Goal: Navigation & Orientation: Find specific page/section

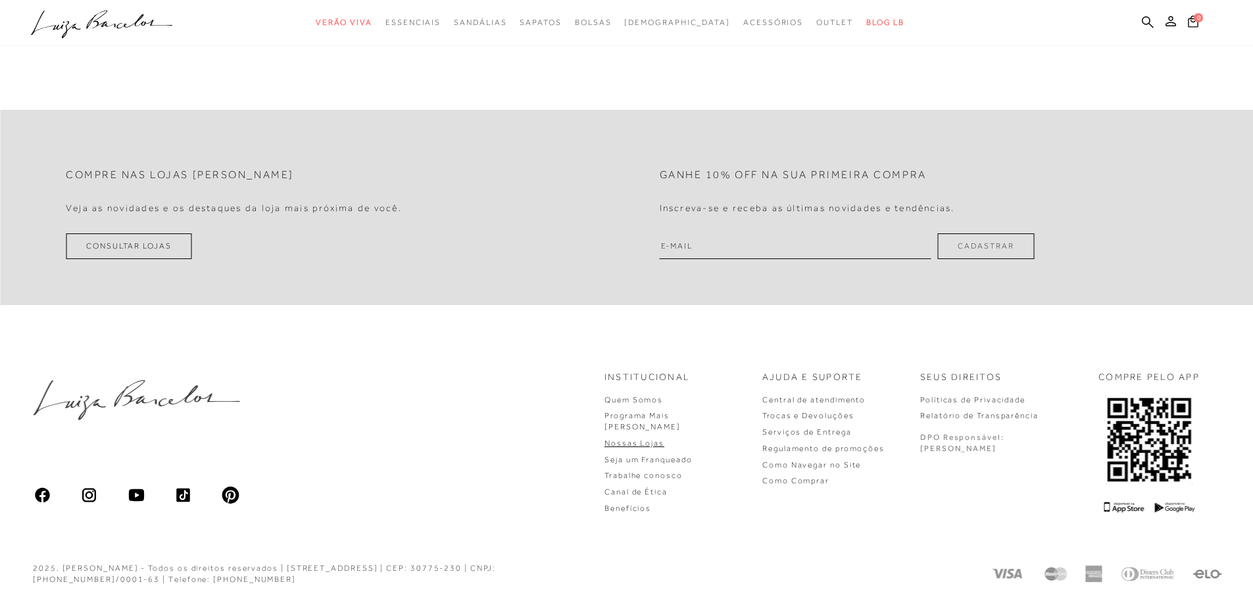
click at [665, 439] on link "Nossas Lojas" at bounding box center [635, 443] width 60 height 9
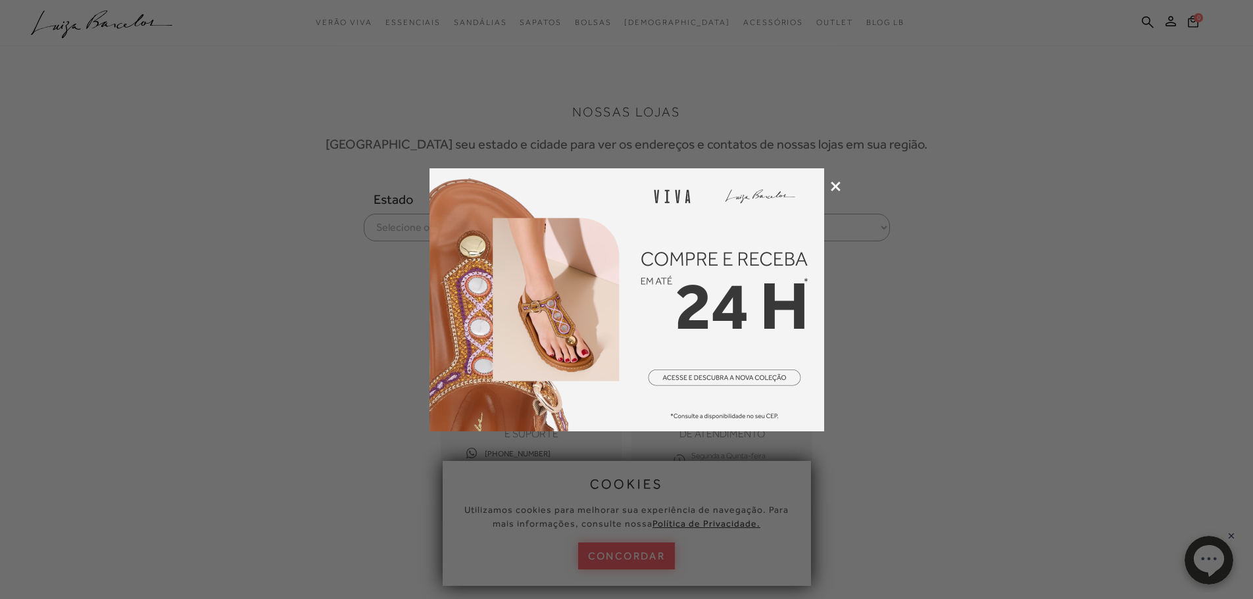
click at [830, 186] on div at bounding box center [626, 299] width 1253 height 599
click at [835, 185] on icon at bounding box center [836, 187] width 10 height 10
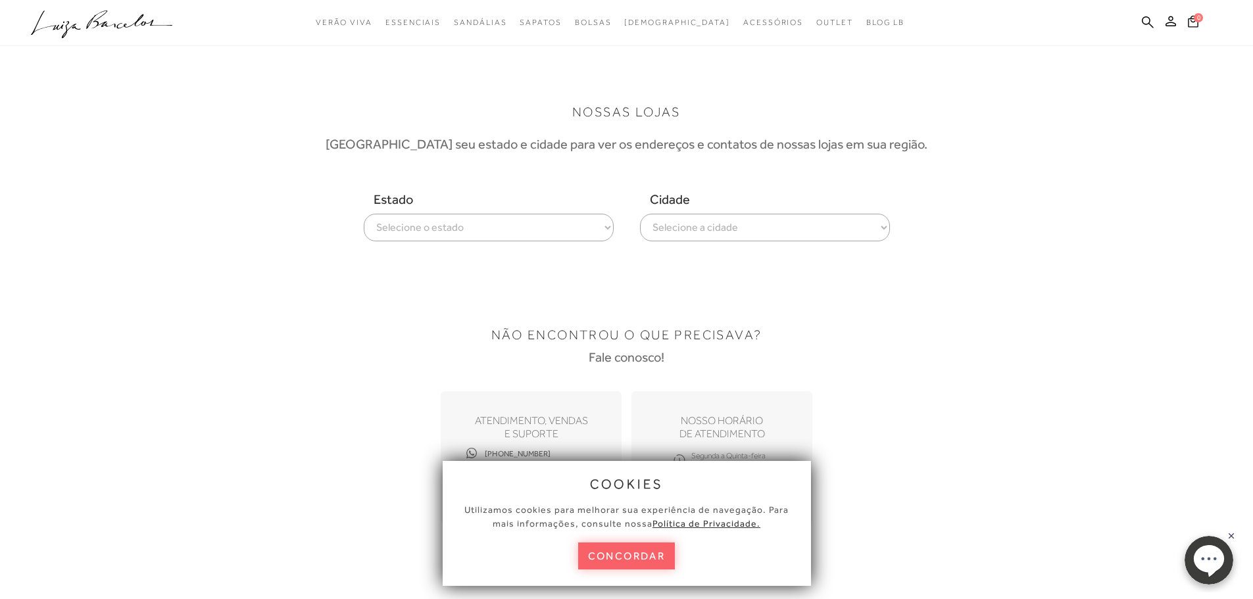
click at [423, 217] on select "Selecione o estado [GEOGRAPHIC_DATA] [GEOGRAPHIC_DATA] [GEOGRAPHIC_DATA] [GEOGR…" at bounding box center [489, 228] width 250 height 28
select select
click at [364, 214] on select "Selecione o estado [GEOGRAPHIC_DATA] [GEOGRAPHIC_DATA] [GEOGRAPHIC_DATA] [GEOGR…" at bounding box center [489, 228] width 250 height 28
click at [718, 218] on select "Selecione a cidade ver todas Campos Dos Goytacazes Itaperuna Niteroi [GEOGRAPHI…" at bounding box center [765, 228] width 250 height 28
select select "[GEOGRAPHIC_DATA]"
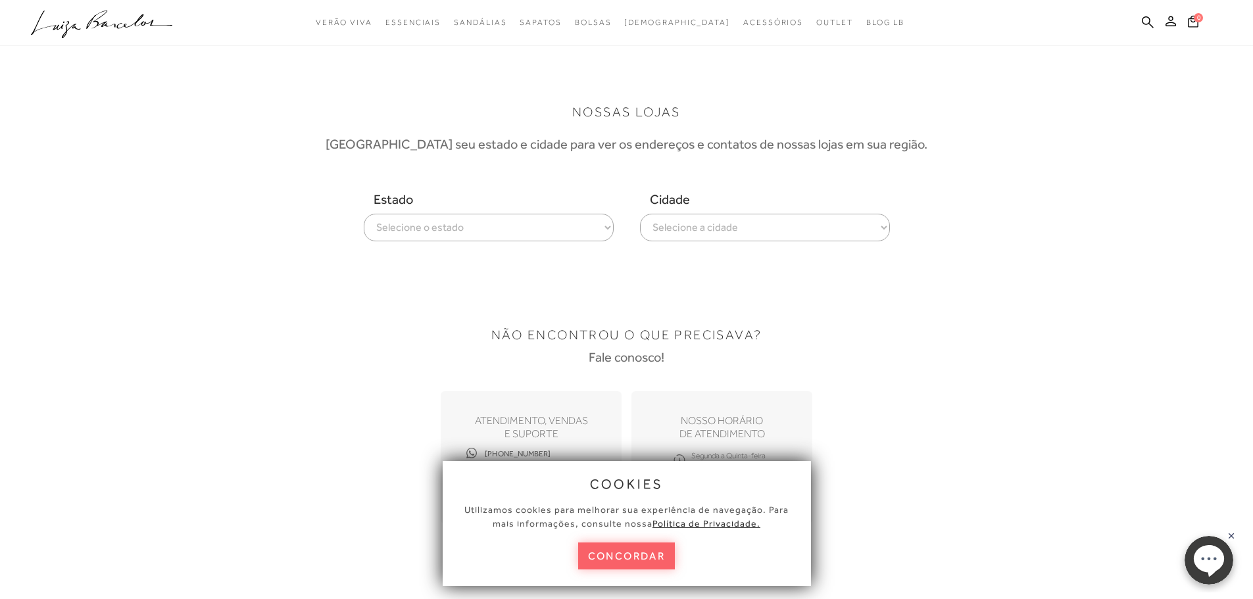
click at [640, 214] on select "Selecione a cidade ver todas Campos Dos Goytacazes Itaperuna Niteroi [GEOGRAPHI…" at bounding box center [765, 228] width 250 height 28
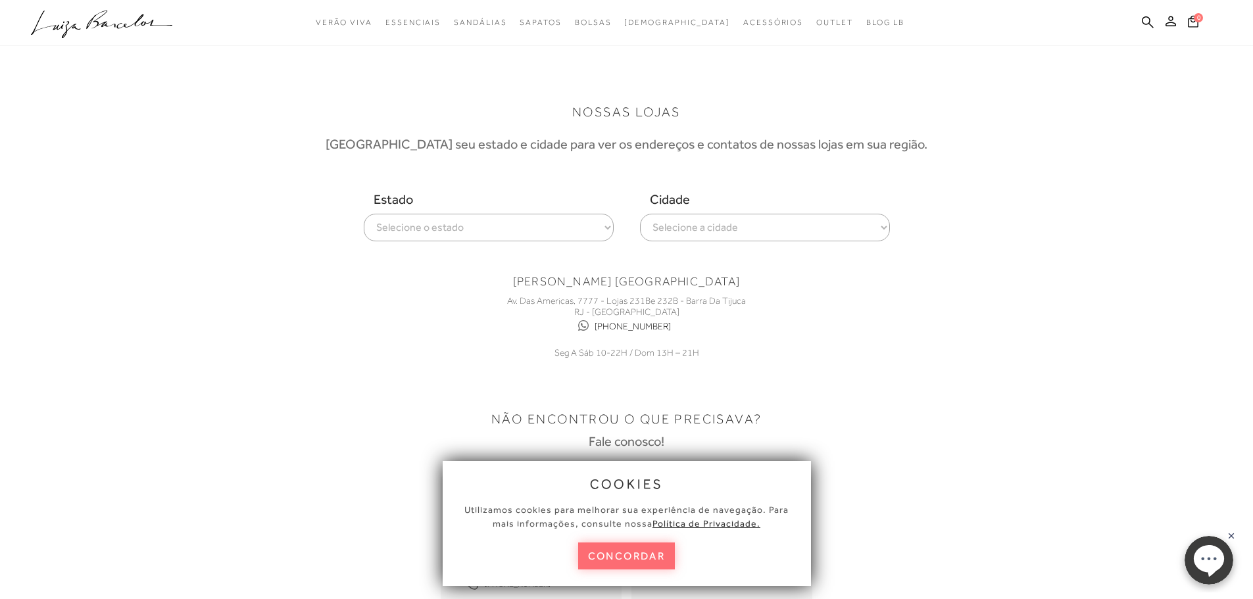
click at [639, 559] on button "concordar" at bounding box center [626, 556] width 97 height 27
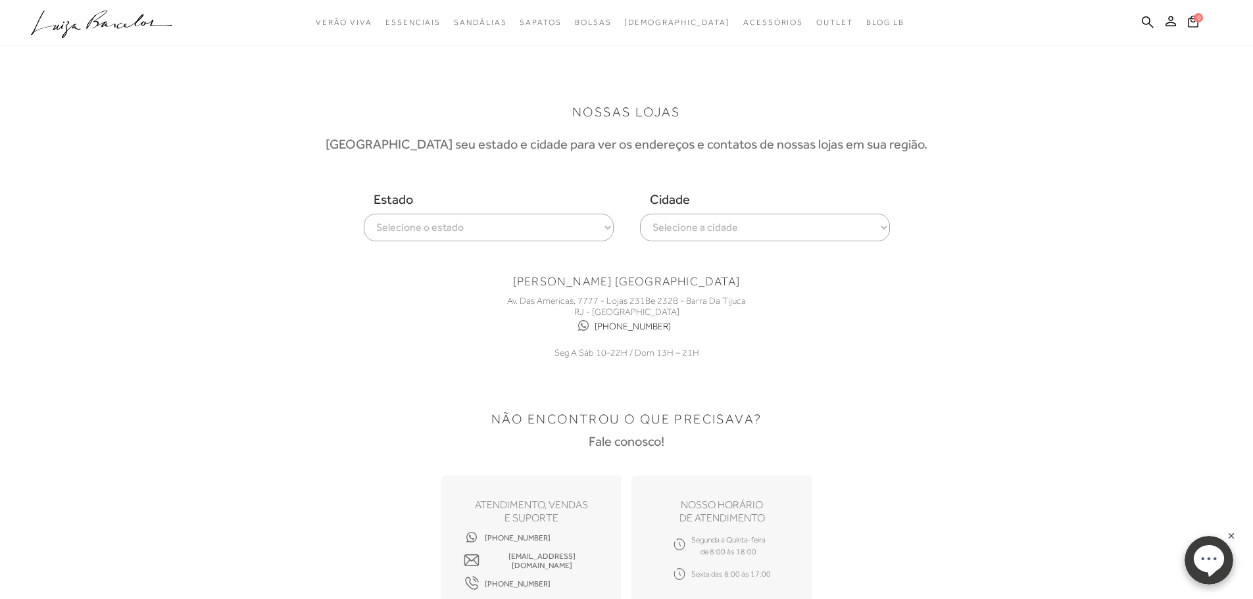
drag, startPoint x: 499, startPoint y: 295, endPoint x: 721, endPoint y: 328, distance: 224.3
click at [721, 328] on div "Av. Das Americas, 7777 - Lojas 231Be 232B - [GEOGRAPHIC_DATA] RJ - [GEOGRAPHIC_…" at bounding box center [627, 324] width 395 height 70
click at [755, 376] on div at bounding box center [627, 378] width 822 height 39
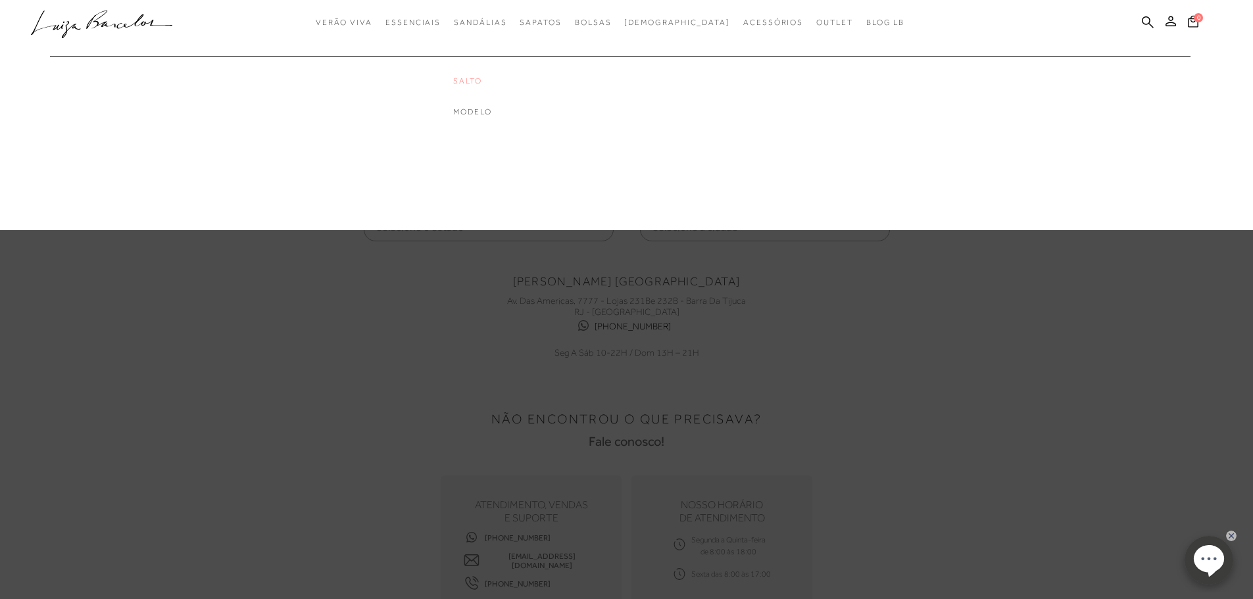
click at [501, 82] on link "Salto" at bounding box center [505, 81] width 105 height 11
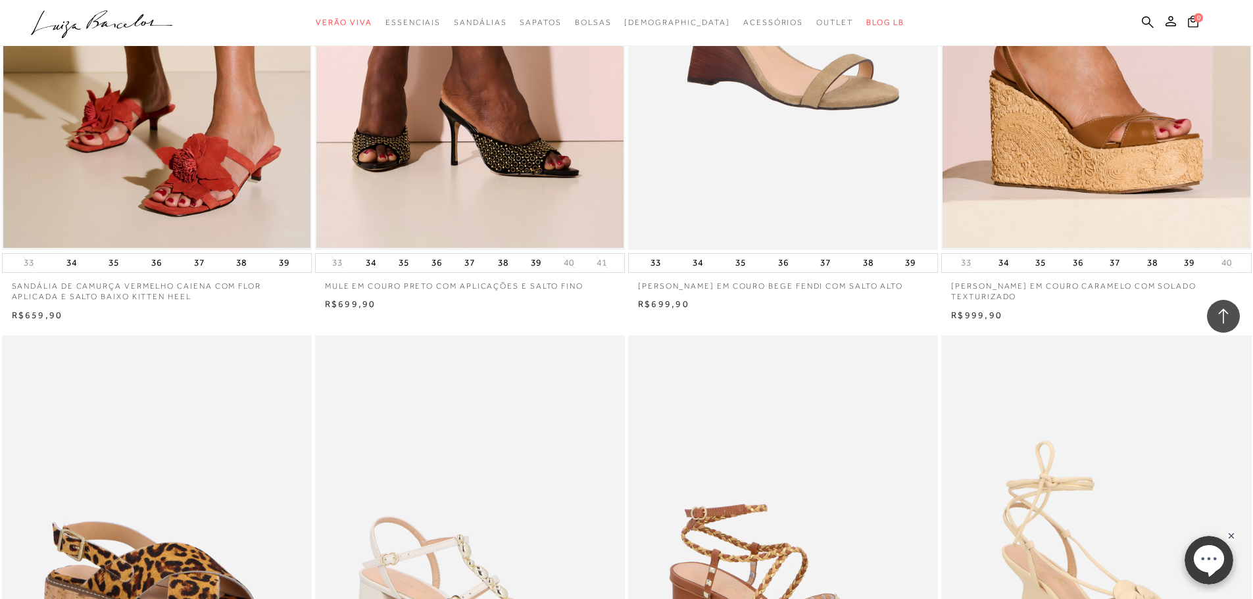
scroll to position [1382, 0]
